Goal: Task Accomplishment & Management: Use online tool/utility

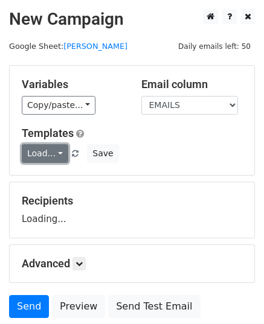
click at [42, 153] on link "Load..." at bounding box center [45, 153] width 46 height 19
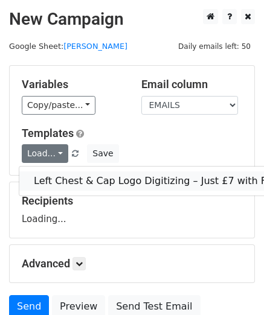
click at [95, 176] on link "Left Chest & Cap Logo Digitizing – Just £7 with Free Edits!" at bounding box center [172, 180] width 307 height 19
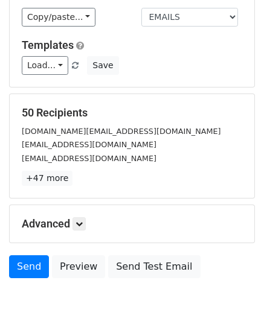
scroll to position [143, 0]
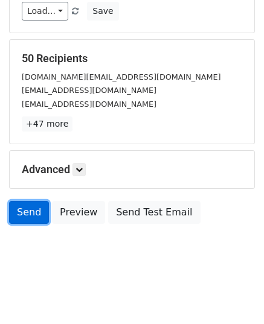
click at [29, 222] on link "Send" at bounding box center [29, 212] width 40 height 23
